Goal: Information Seeking & Learning: Learn about a topic

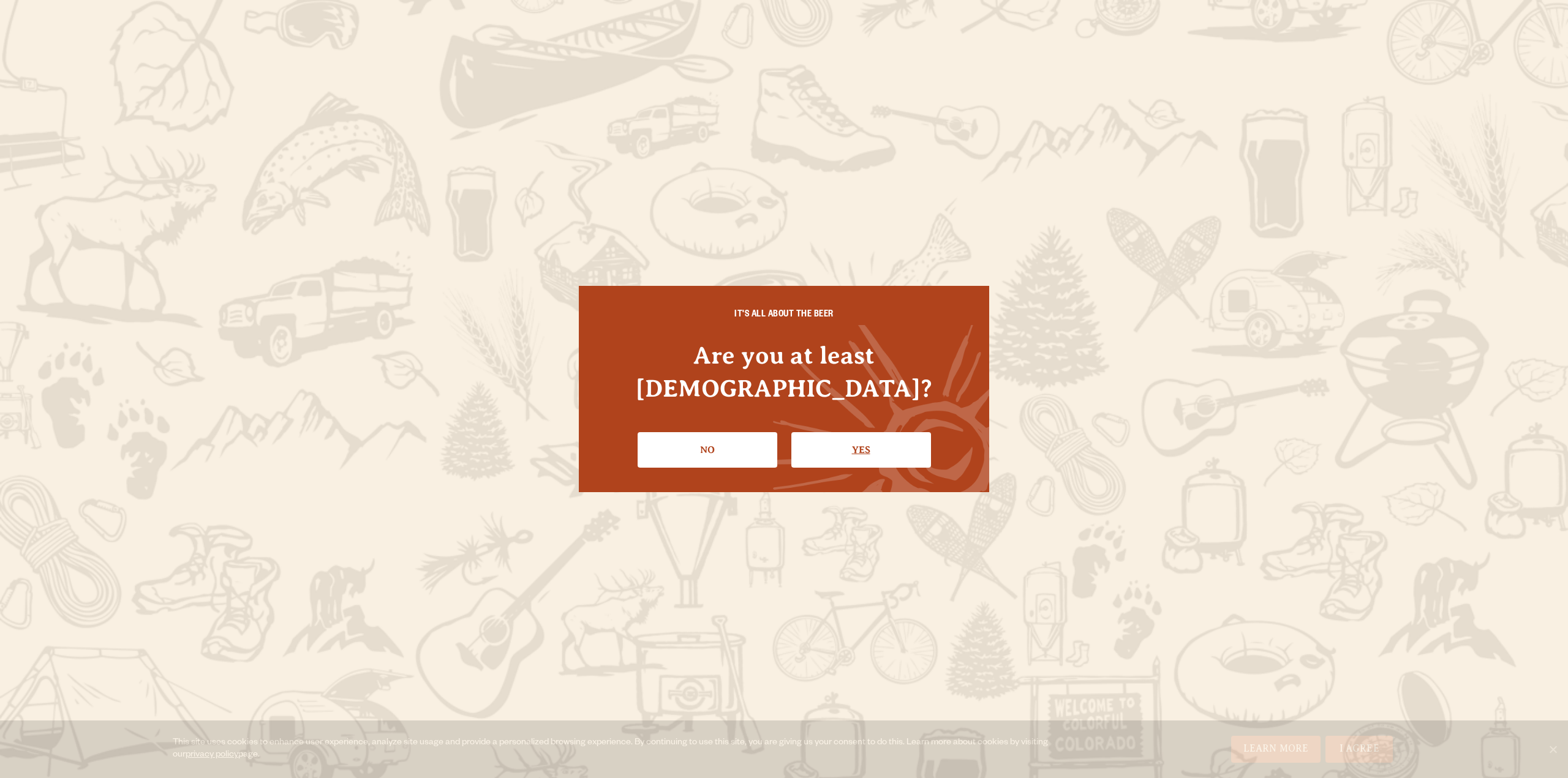
click at [865, 432] on link "Yes" at bounding box center [861, 450] width 139 height 35
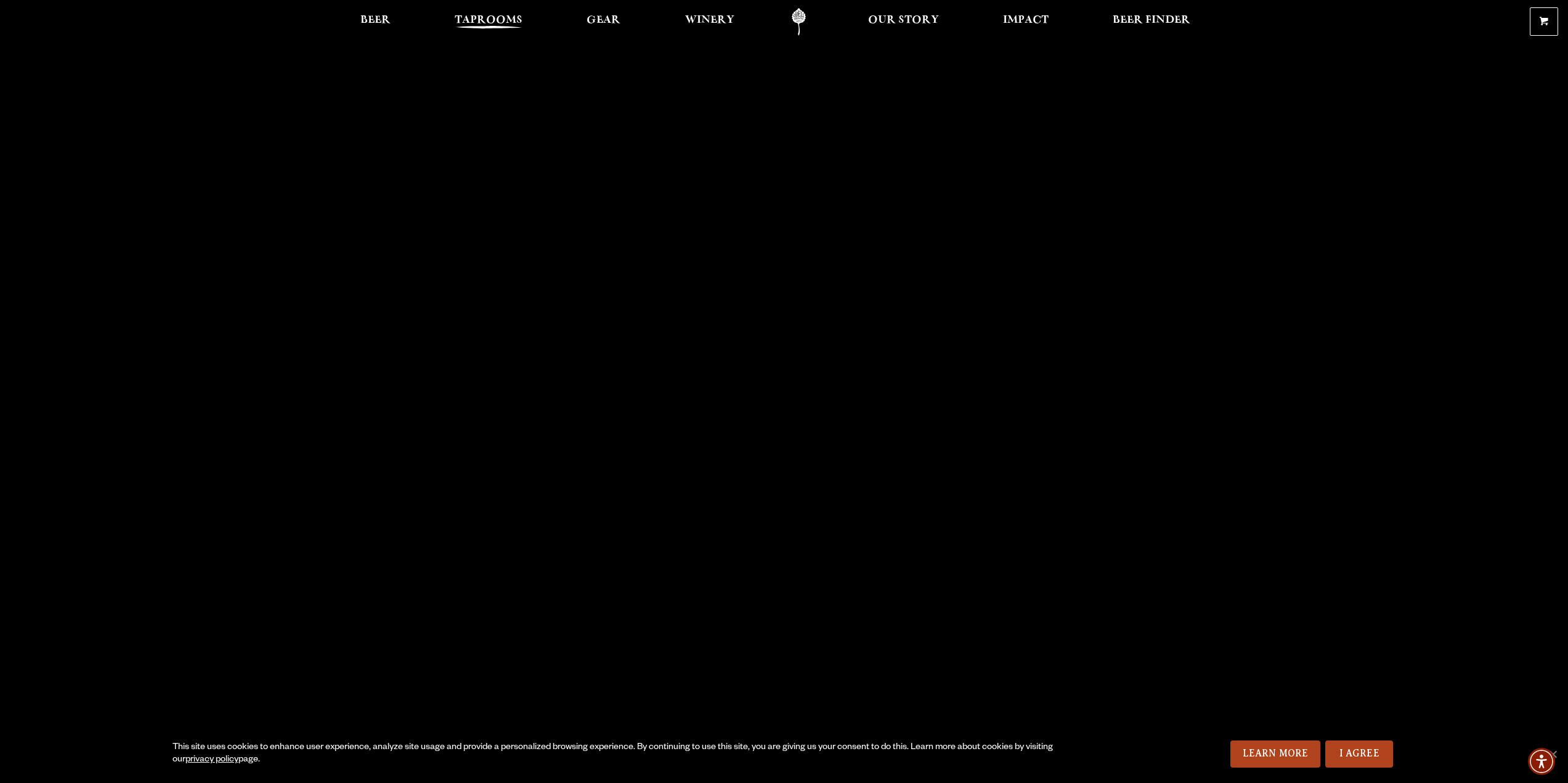
click at [480, 16] on span "Taprooms" at bounding box center [489, 21] width 68 height 10
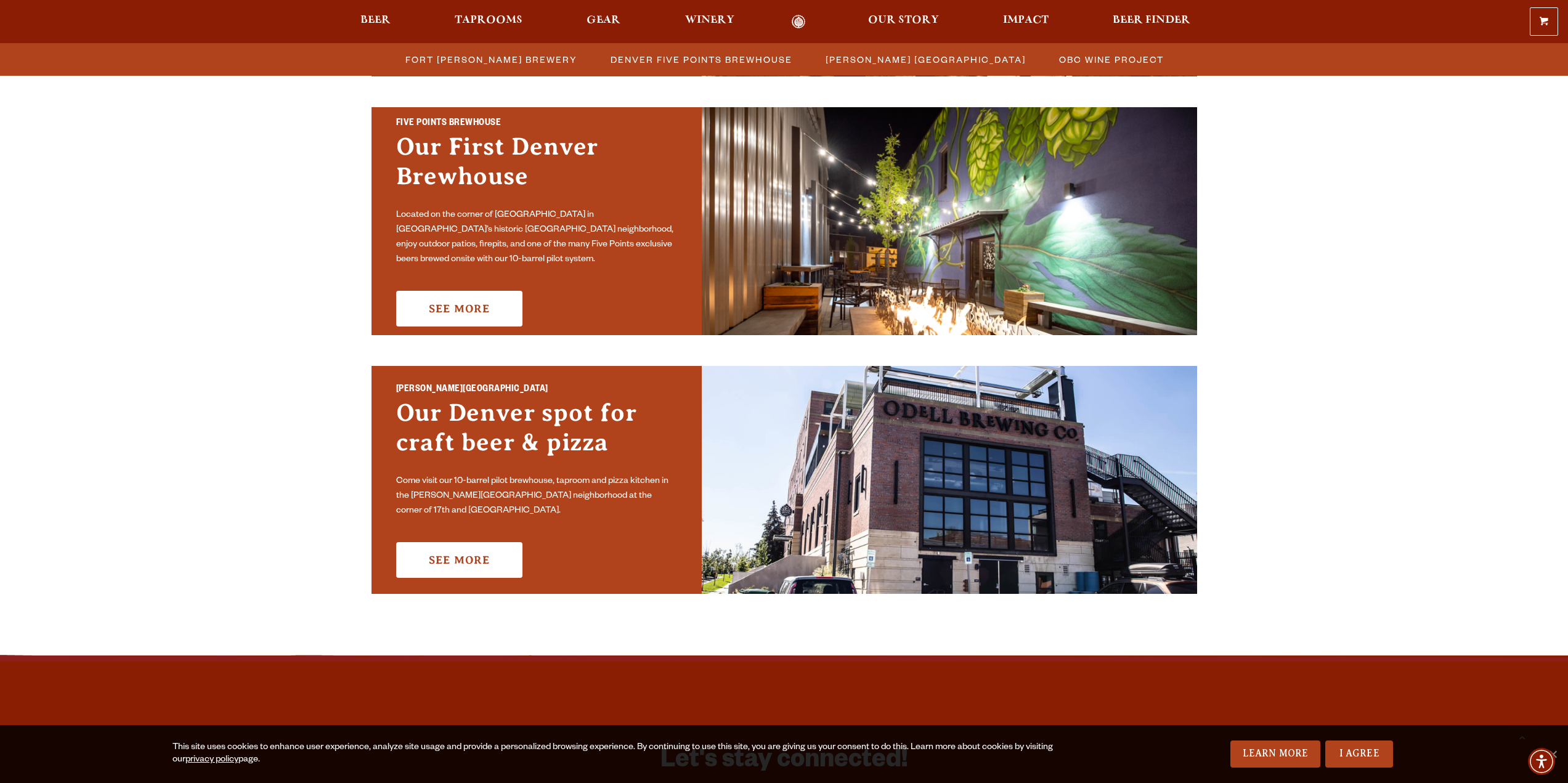
scroll to position [617, 0]
click at [498, 290] on link "See More" at bounding box center [459, 307] width 126 height 35
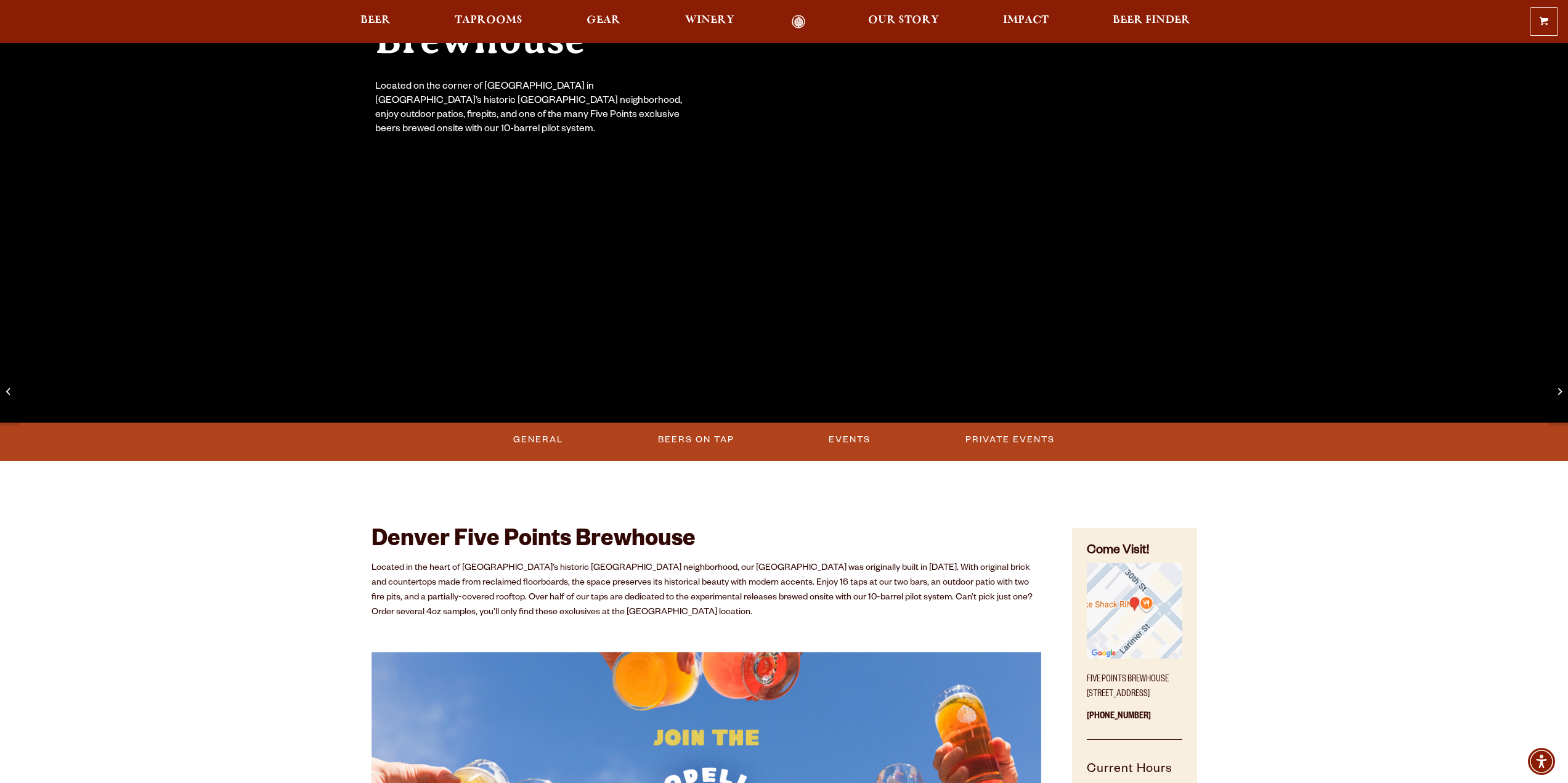
scroll to position [246, 0]
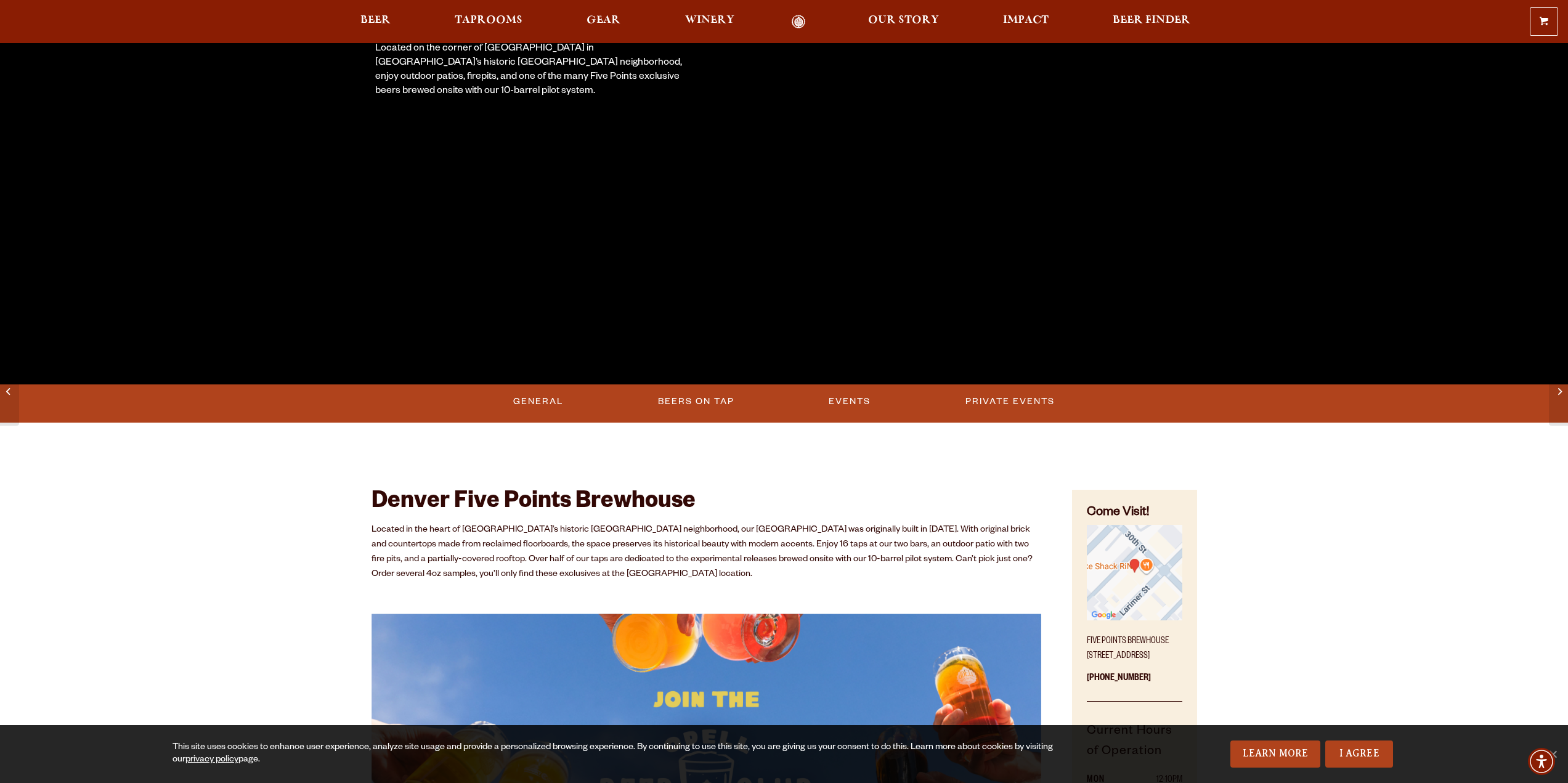
click at [848, 385] on div "General Beers on Tap Events Private Events" at bounding box center [784, 404] width 1568 height 38
click at [848, 395] on link "Events" at bounding box center [850, 401] width 52 height 28
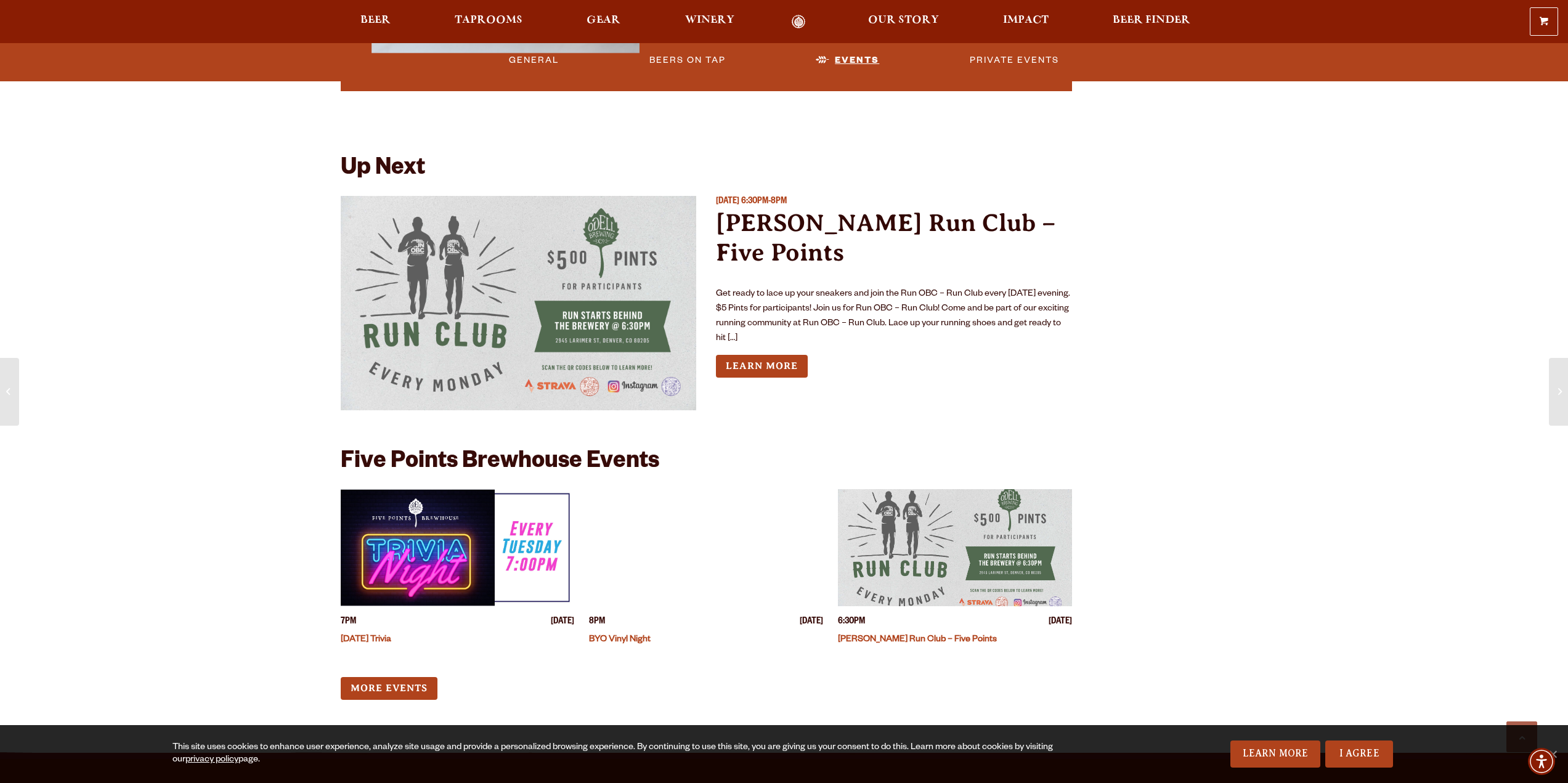
scroll to position [3640, 0]
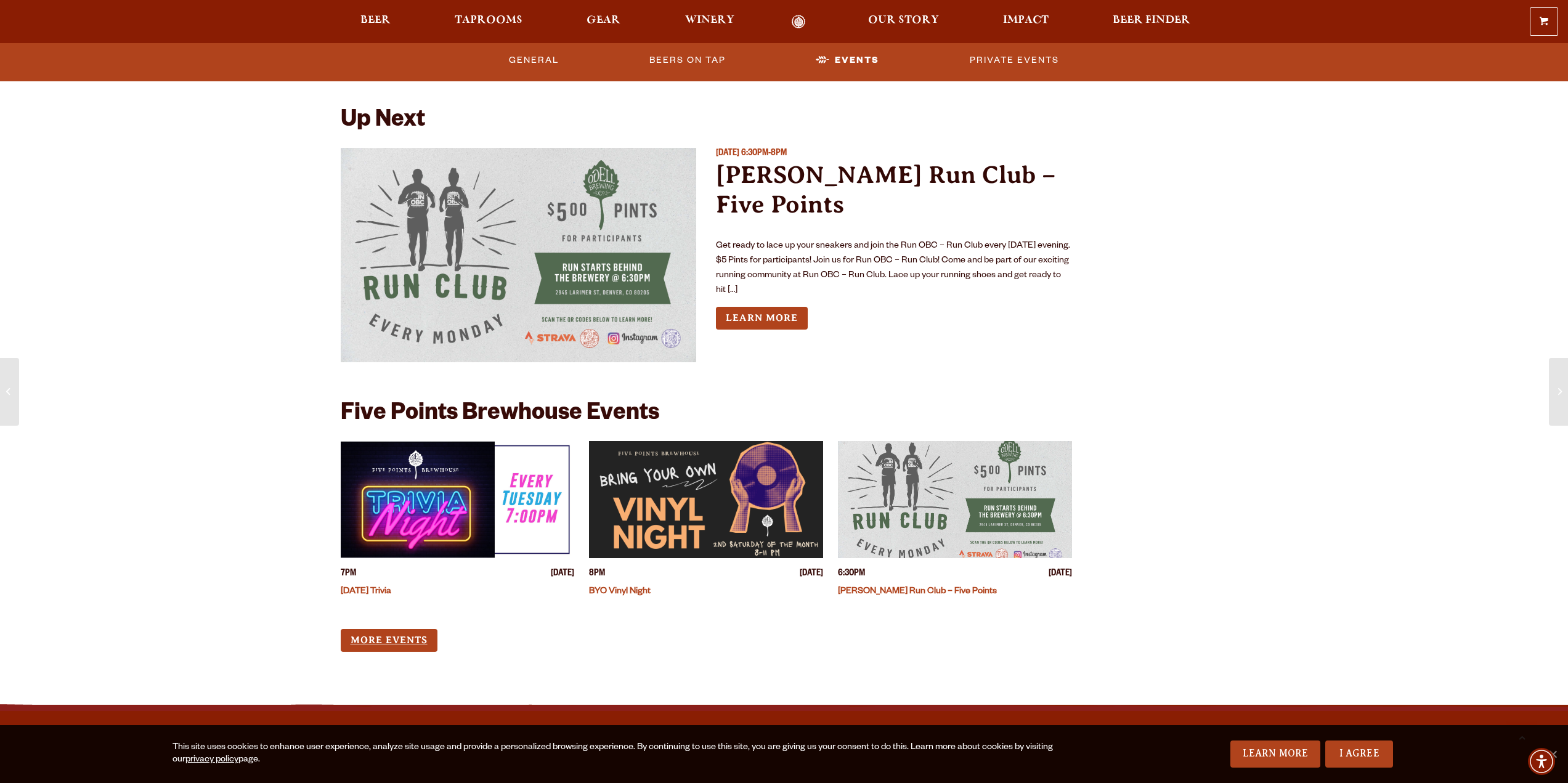
click at [367, 635] on link "More Events" at bounding box center [388, 640] width 96 height 23
click at [508, 23] on span "Taprooms" at bounding box center [489, 21] width 68 height 10
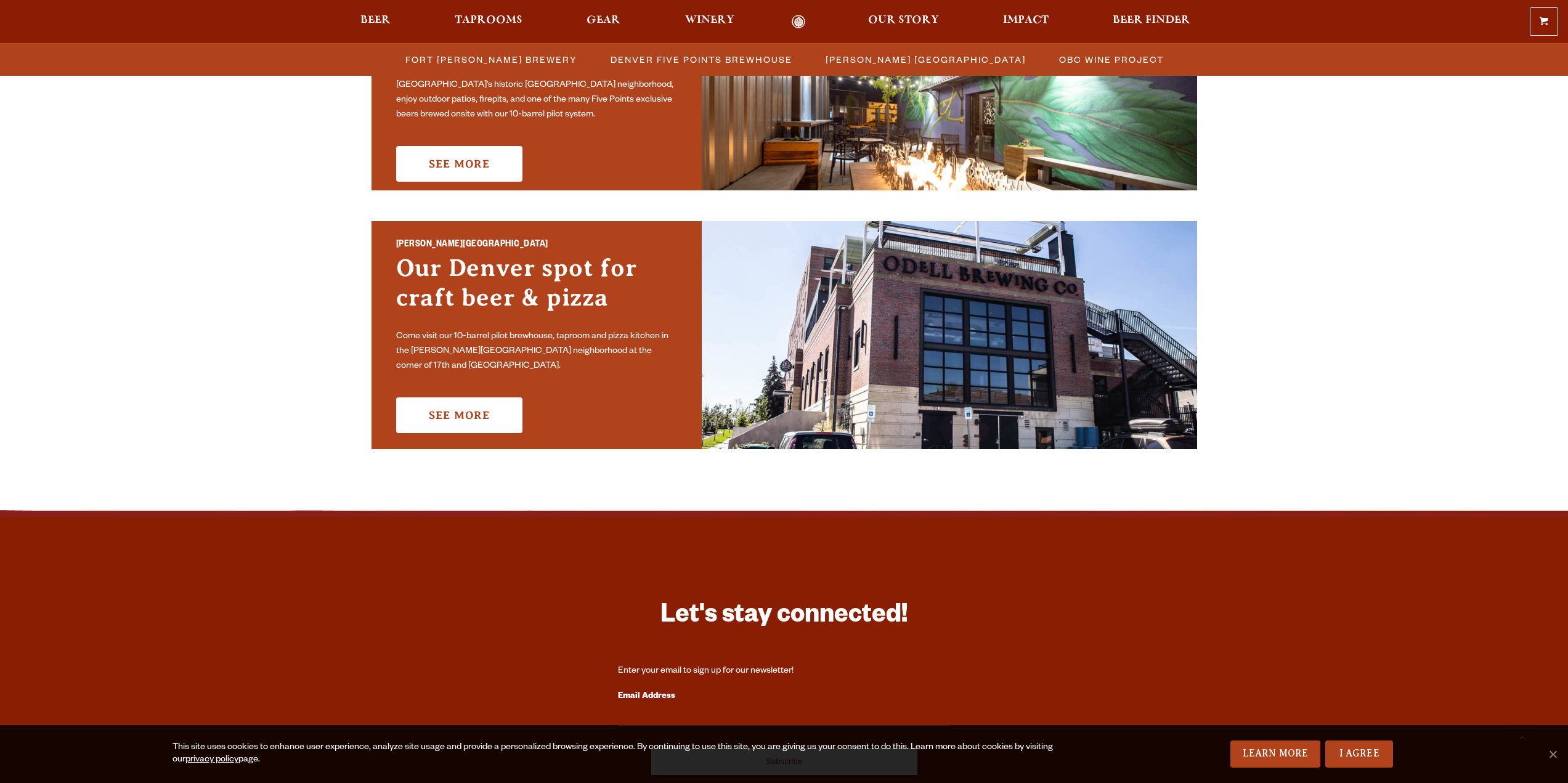
scroll to position [863, 0]
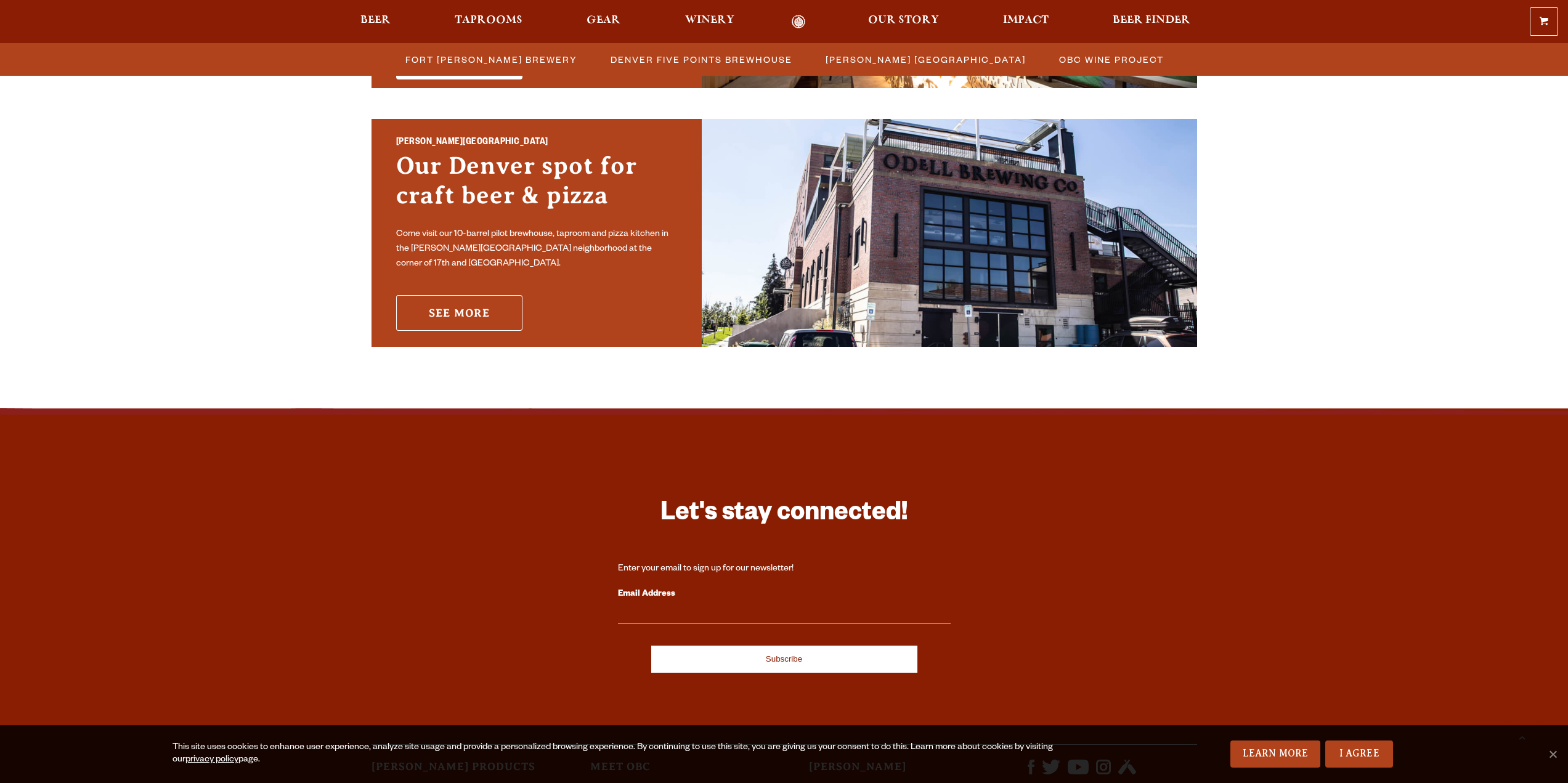
click at [475, 299] on link "See More" at bounding box center [459, 312] width 126 height 35
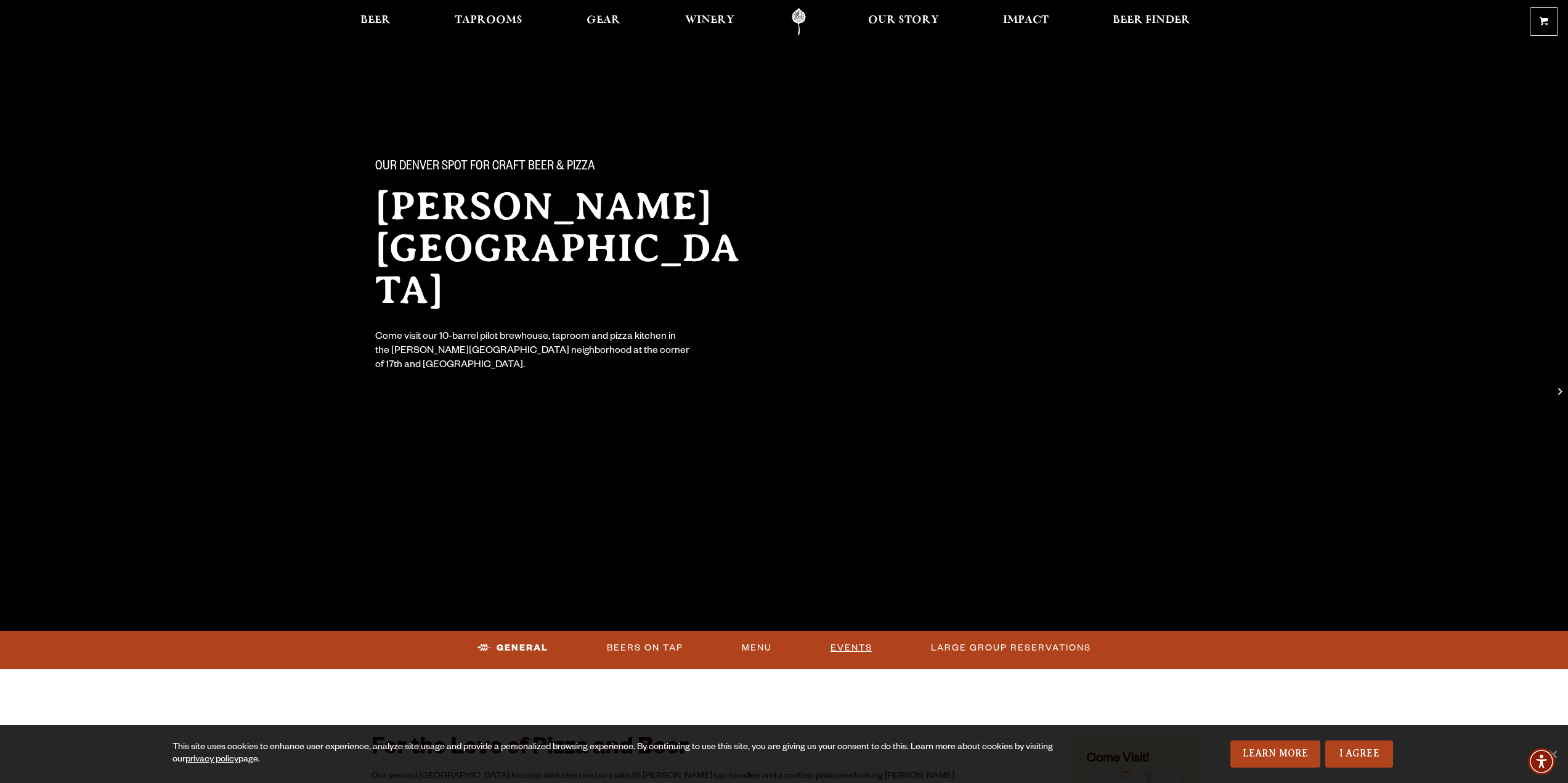
click at [853, 655] on link "Events" at bounding box center [851, 648] width 52 height 28
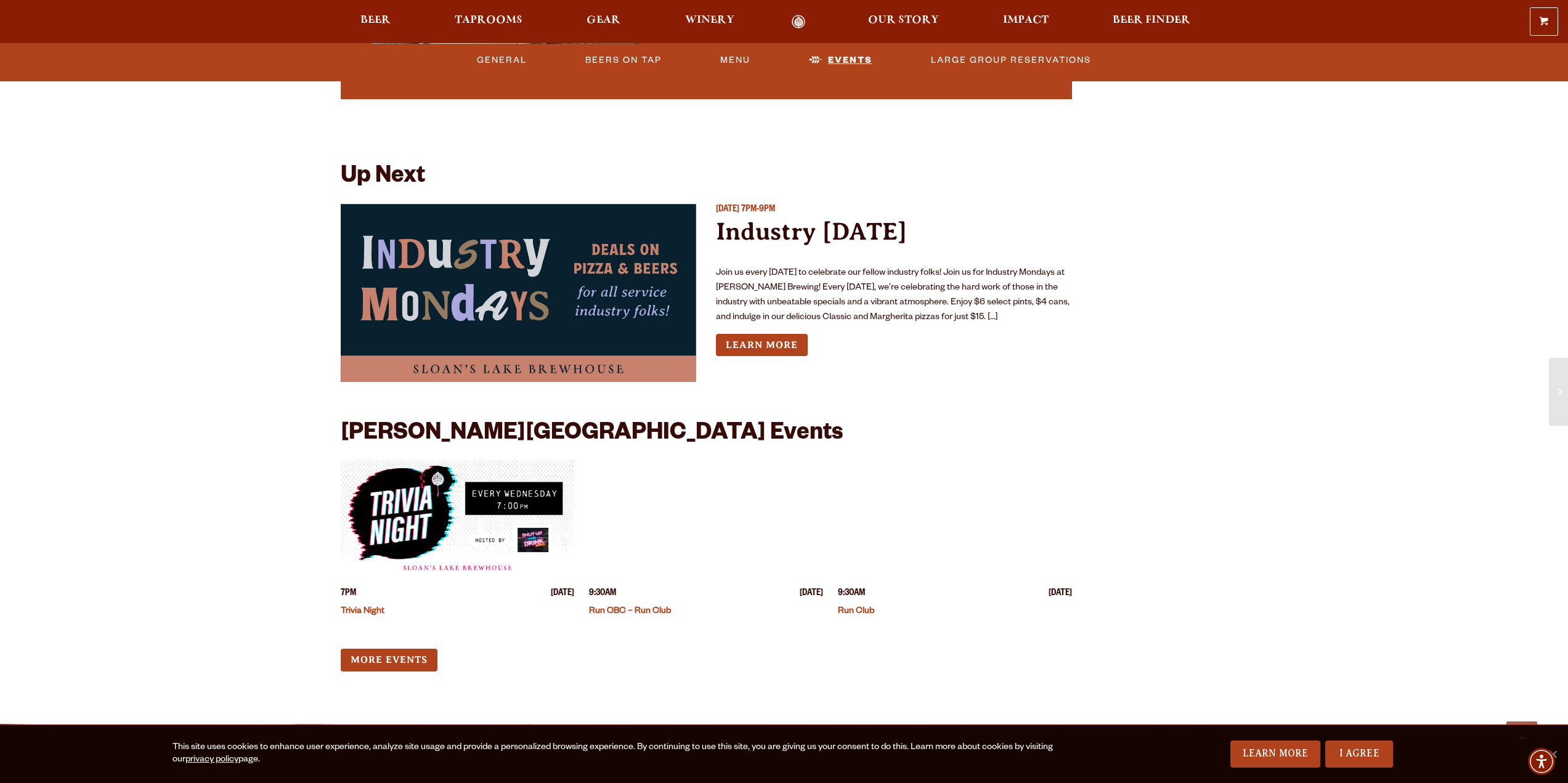
scroll to position [3017, 0]
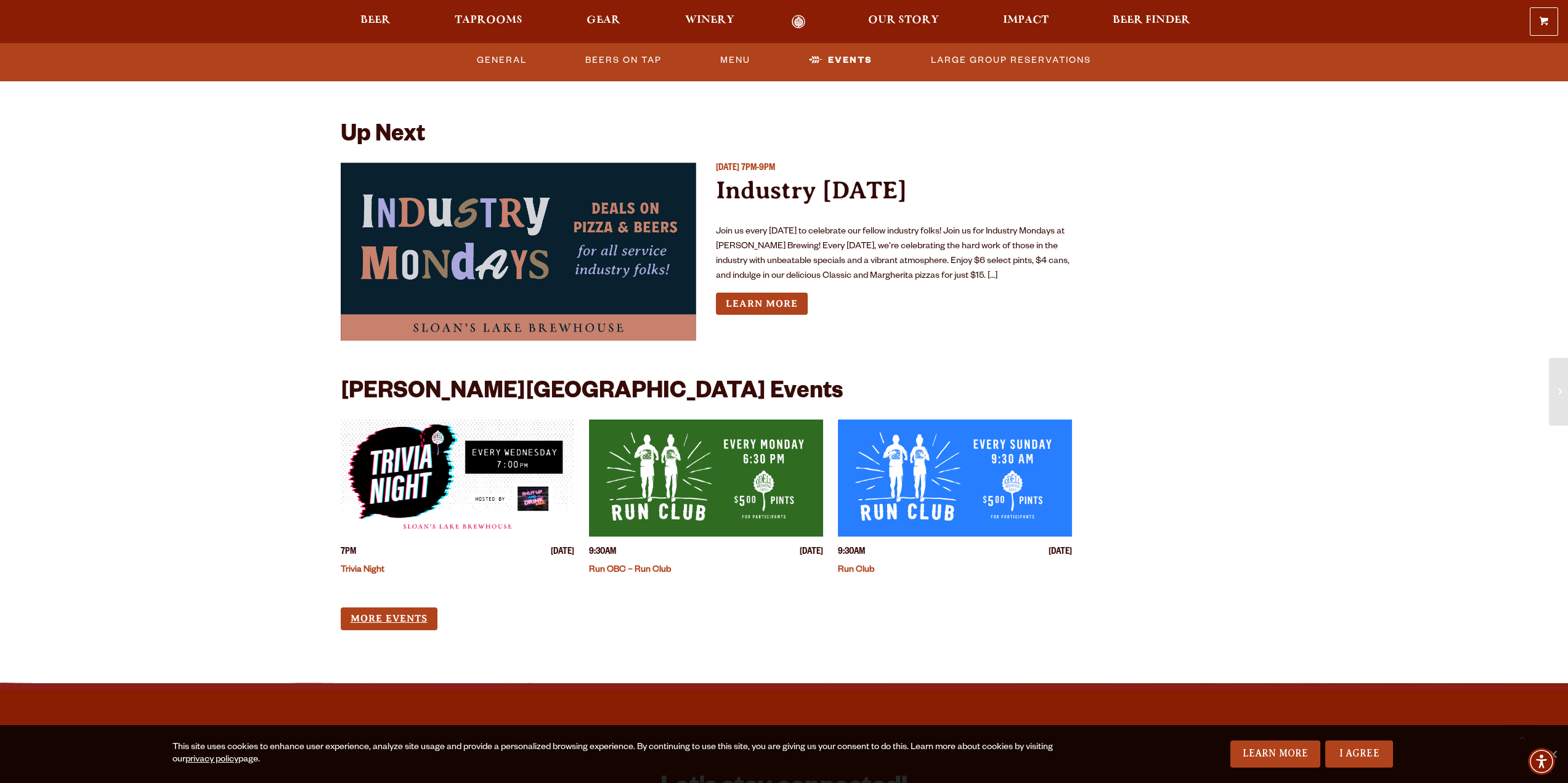
click at [401, 607] on link "More Events" at bounding box center [388, 619] width 96 height 23
